Goal: Information Seeking & Learning: Learn about a topic

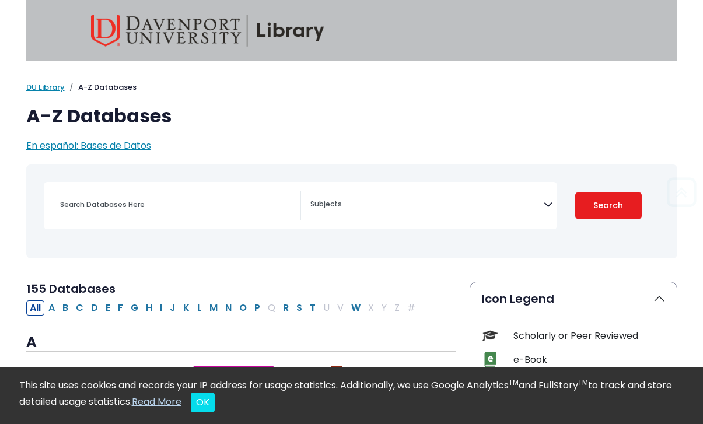
select select "Database Subject Filter"
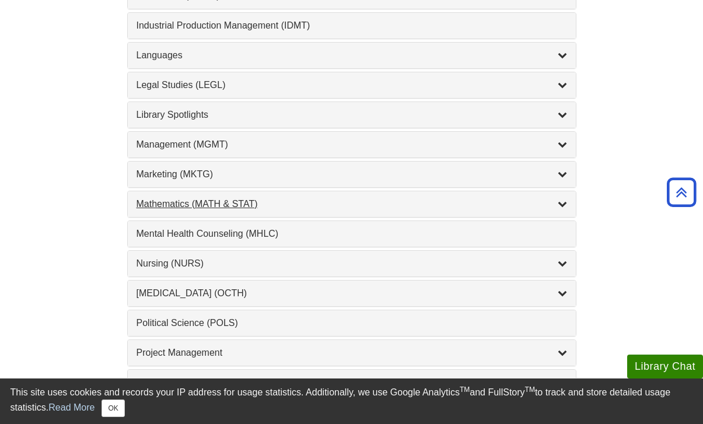
scroll to position [939, 0]
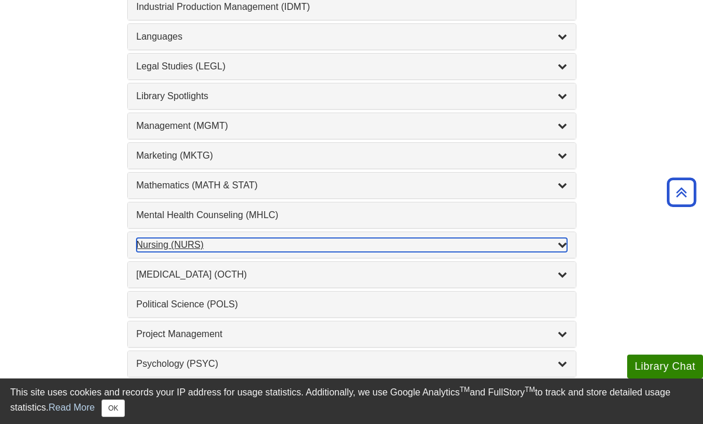
click at [270, 249] on div "Nursing (NURS) , 14 guides" at bounding box center [352, 245] width 431 height 14
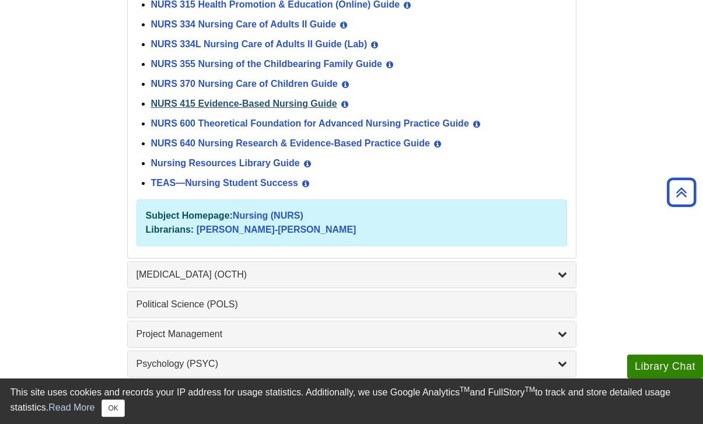
scroll to position [1282, 0]
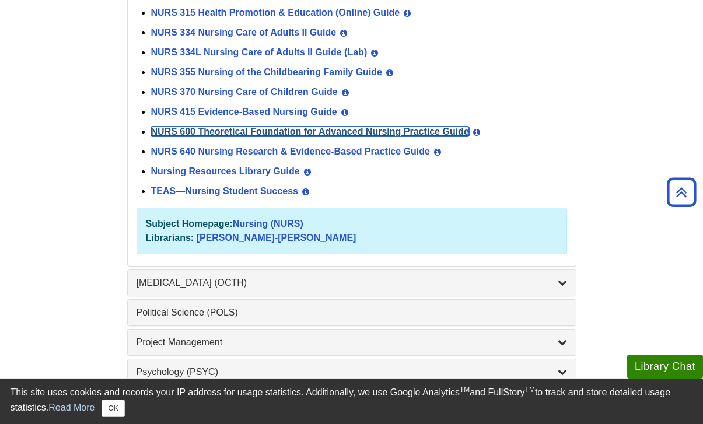
click at [267, 131] on link "NURS 600 Theoretical Foundation for Advanced Nursing Practice Guide" at bounding box center [310, 132] width 318 height 10
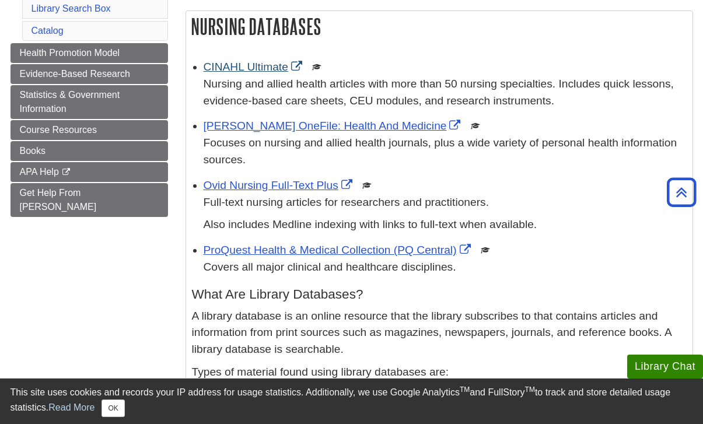
scroll to position [225, 0]
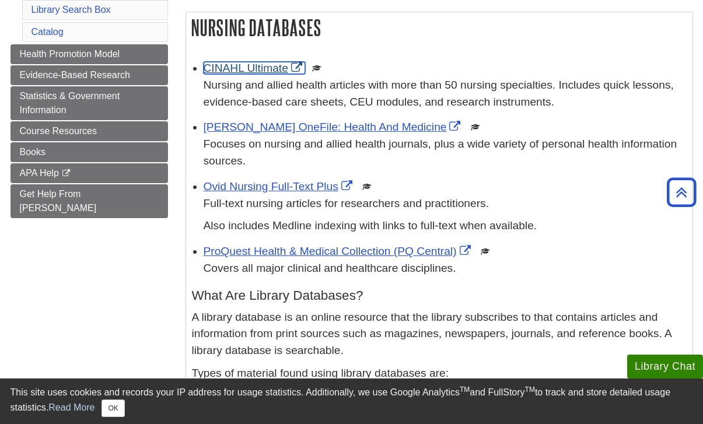
click at [265, 74] on link "CINAHL Ultimate" at bounding box center [255, 68] width 102 height 12
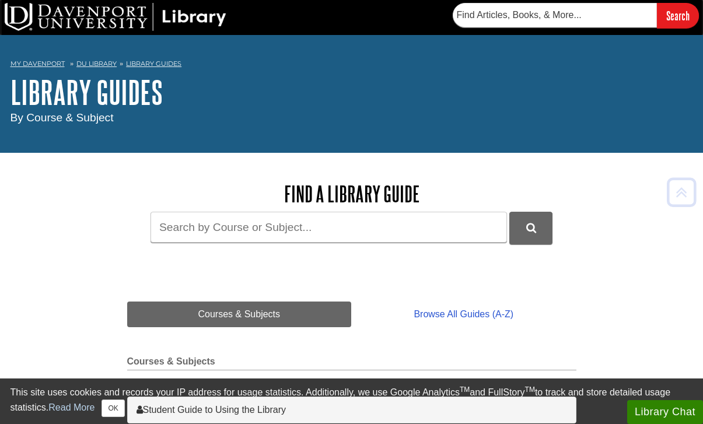
scroll to position [1282, 0]
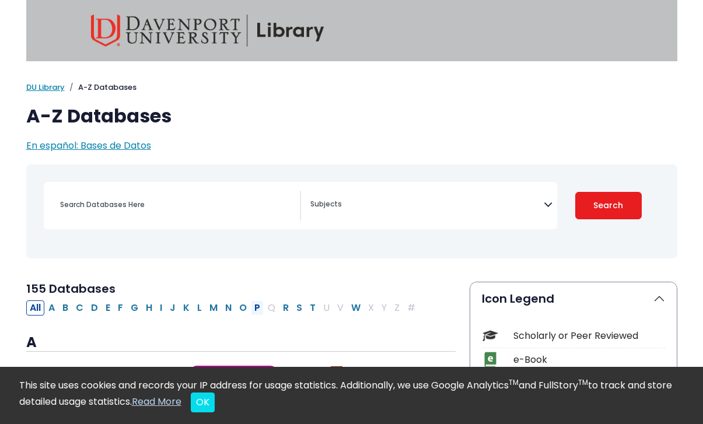
click at [257, 308] on button "P" at bounding box center [257, 308] width 13 height 15
select select "Database Subject Filter"
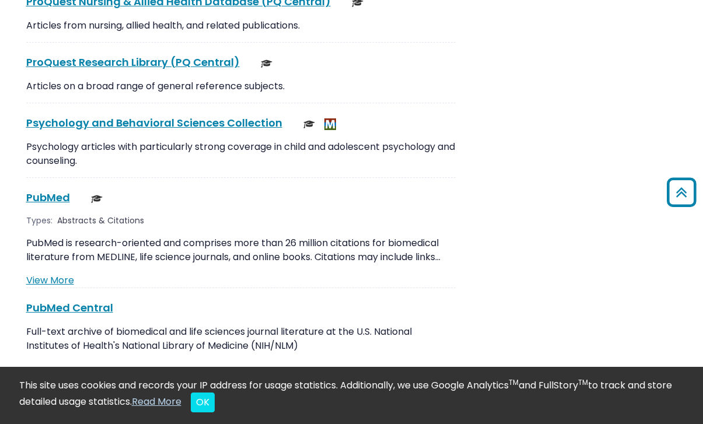
scroll to position [2081, 0]
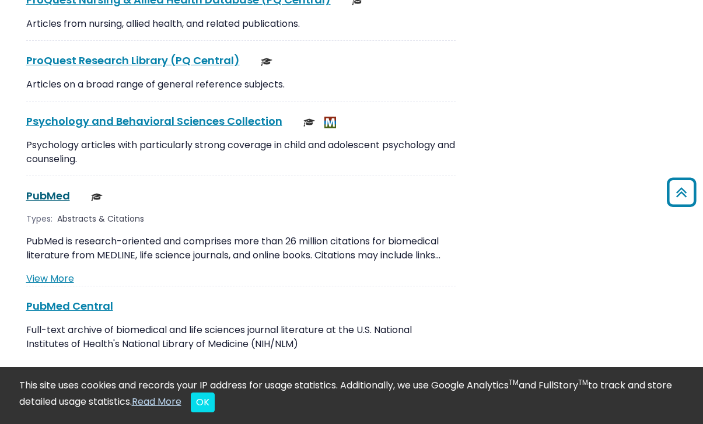
click at [54, 189] on link "PubMed This link opens in a new window" at bounding box center [48, 196] width 44 height 15
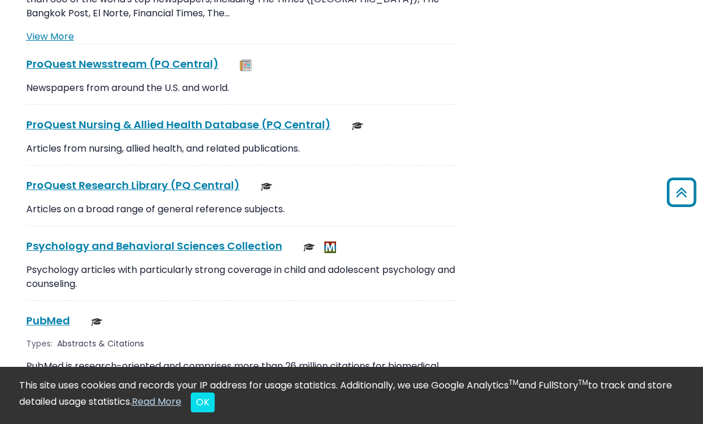
scroll to position [1960, 0]
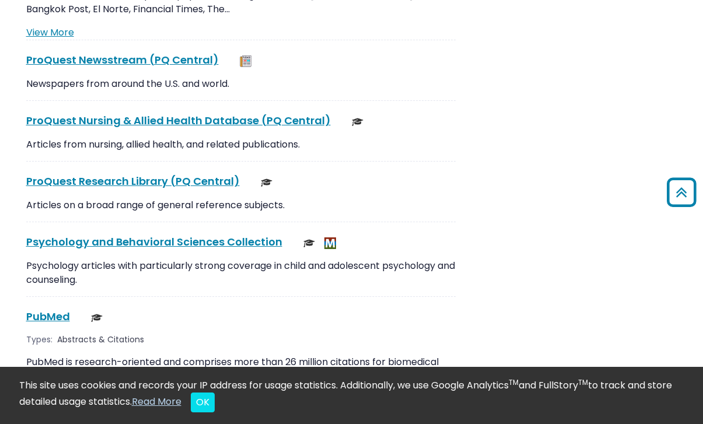
click at [47, 310] on div "PubMed This link opens in a new window" at bounding box center [241, 317] width 430 height 16
click at [50, 309] on link "PubMed This link opens in a new window" at bounding box center [48, 316] width 44 height 15
